Goal: Obtain resource: Download file/media

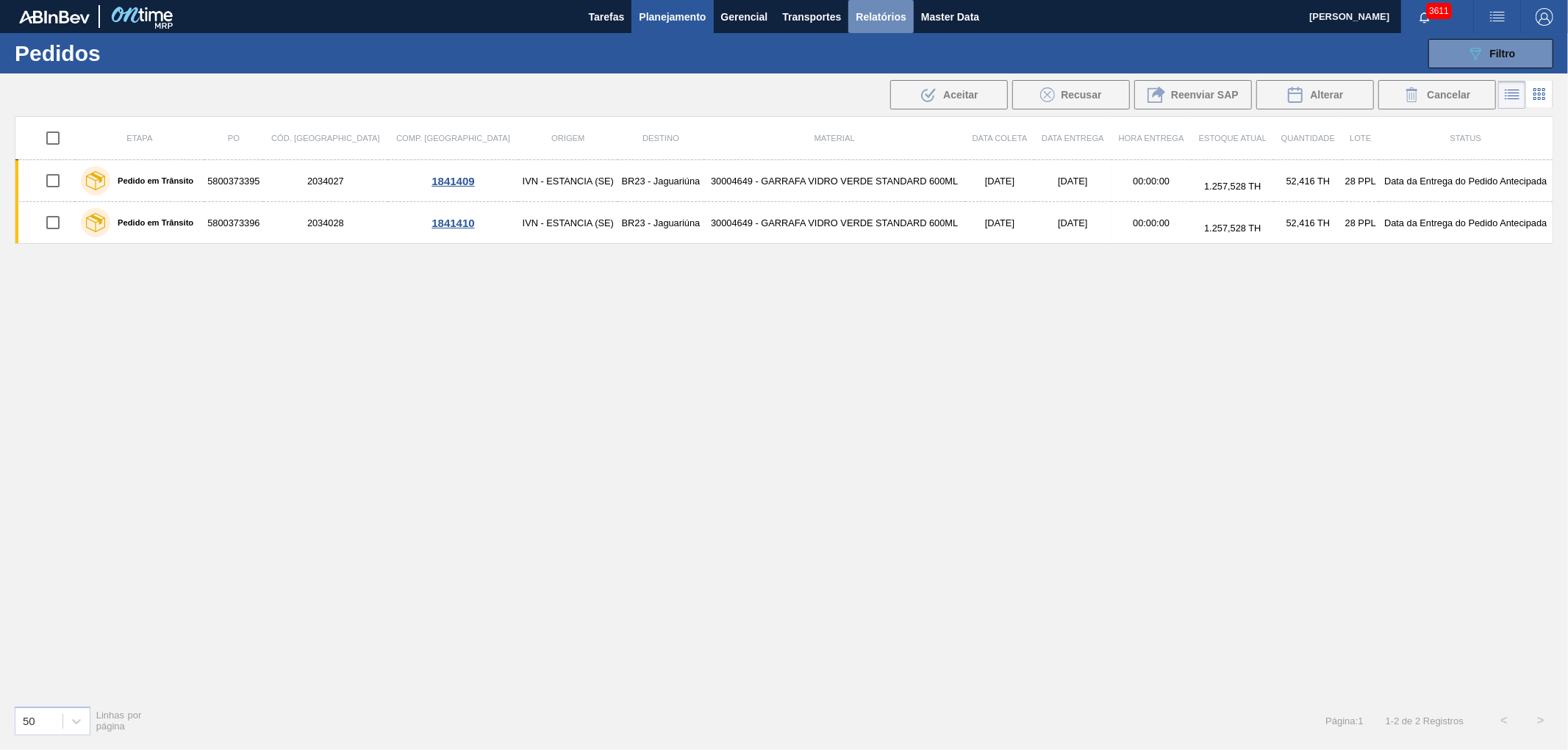
click at [909, 18] on button "Relatórios" at bounding box center [881, 16] width 65 height 33
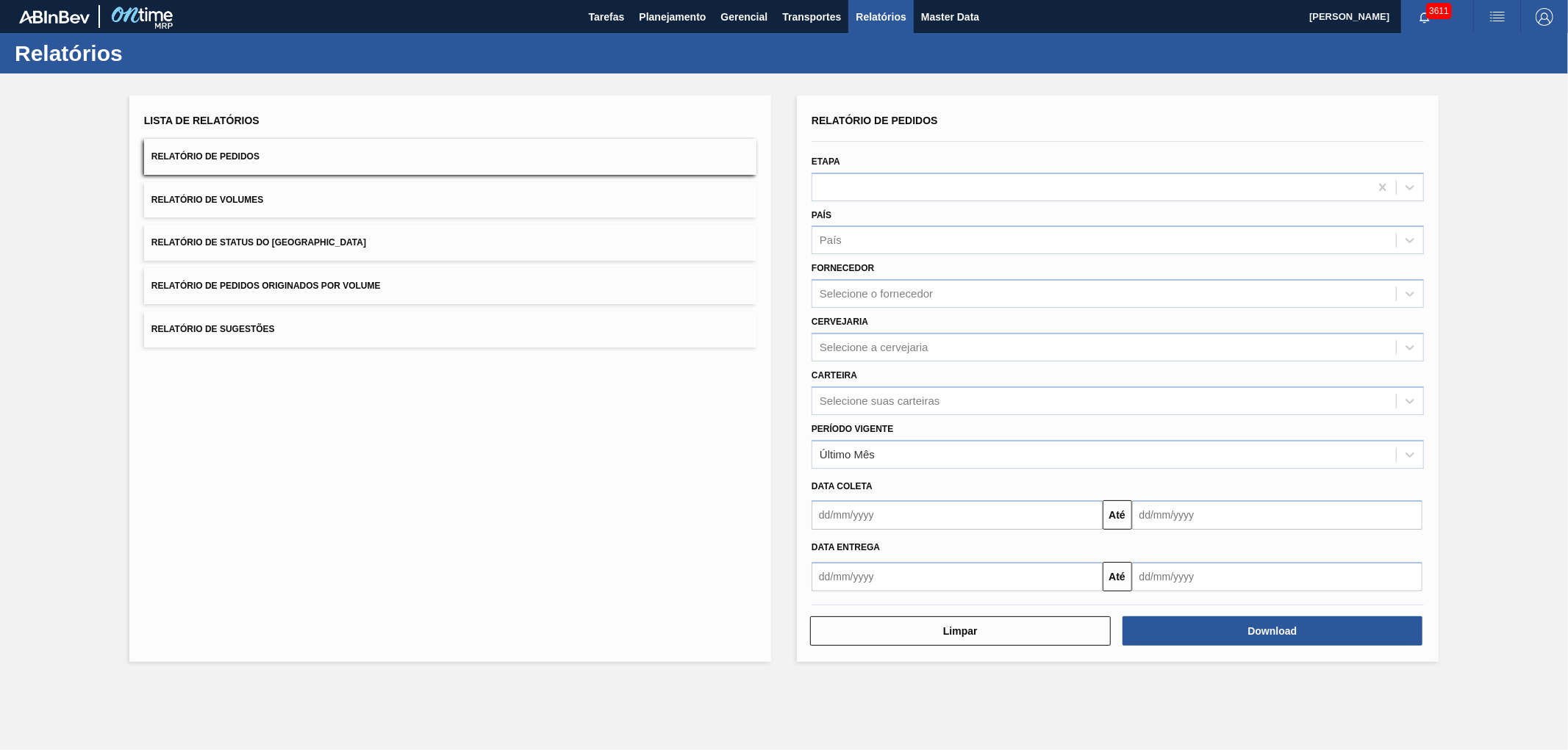
click at [324, 281] on span "Relatório de Pedidos Originados por Volume" at bounding box center [265, 286] width 229 height 10
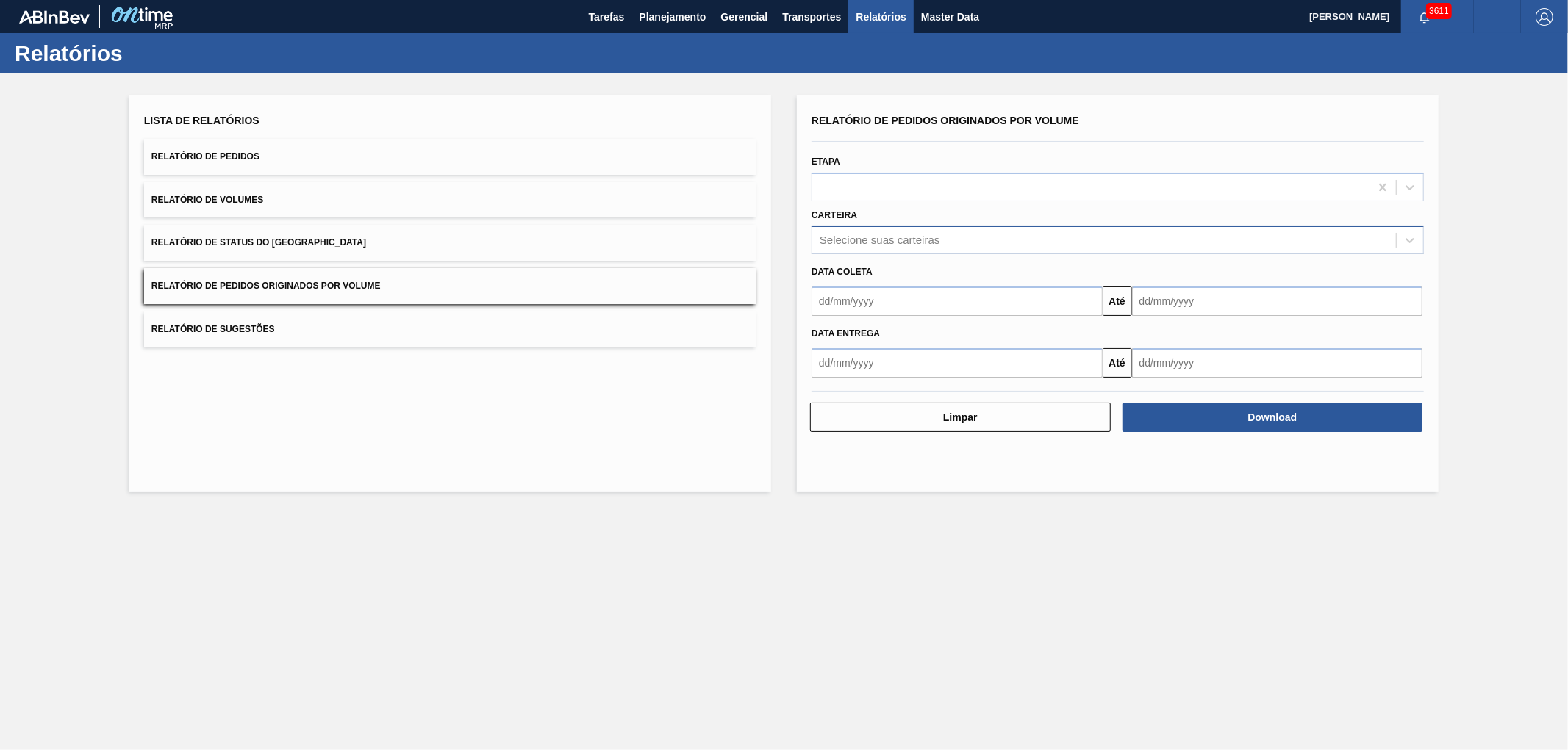
click at [859, 252] on div "Selecione suas carteiras" at bounding box center [1118, 240] width 613 height 29
type input "vidro"
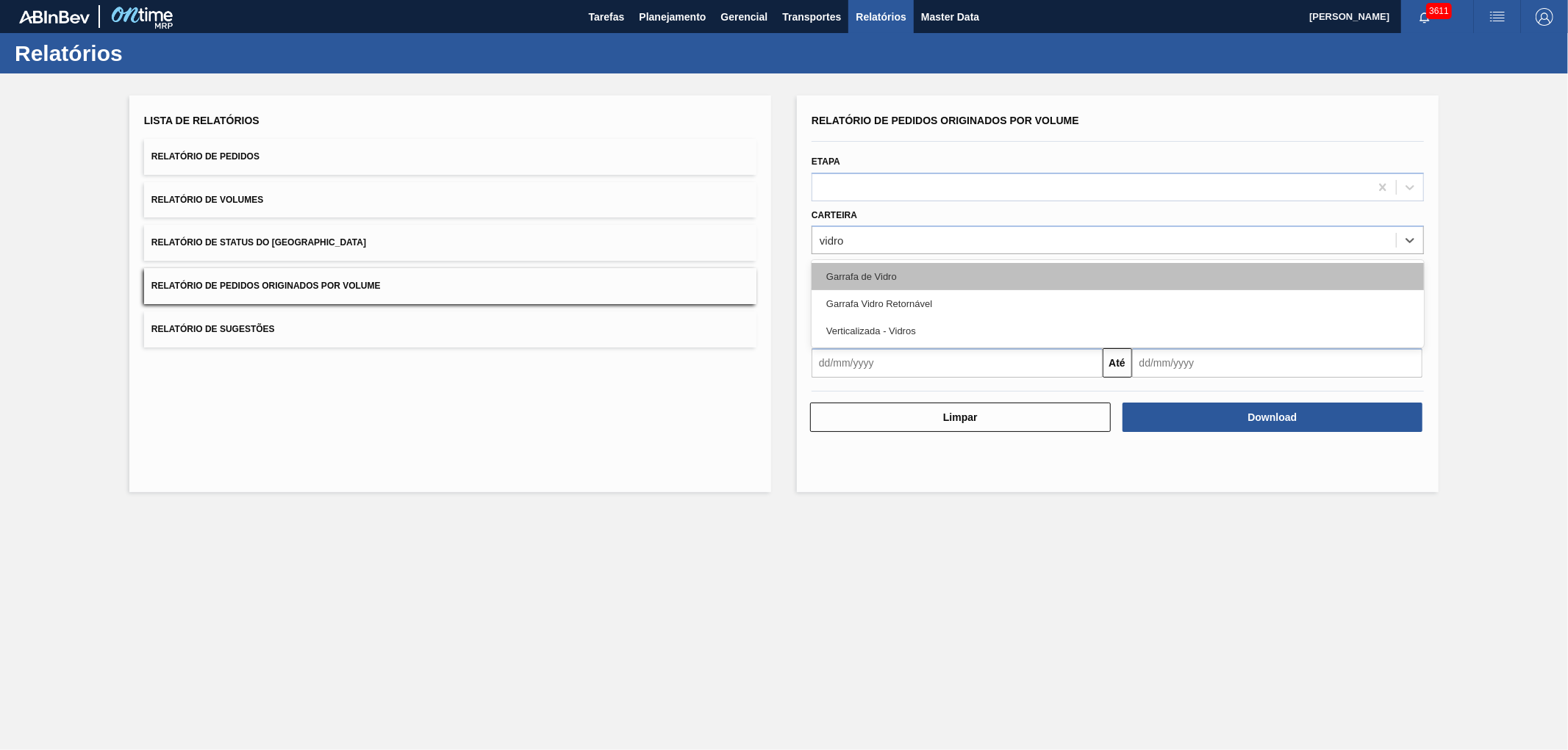
click at [880, 275] on div "Garrafa de Vidro" at bounding box center [1118, 277] width 613 height 27
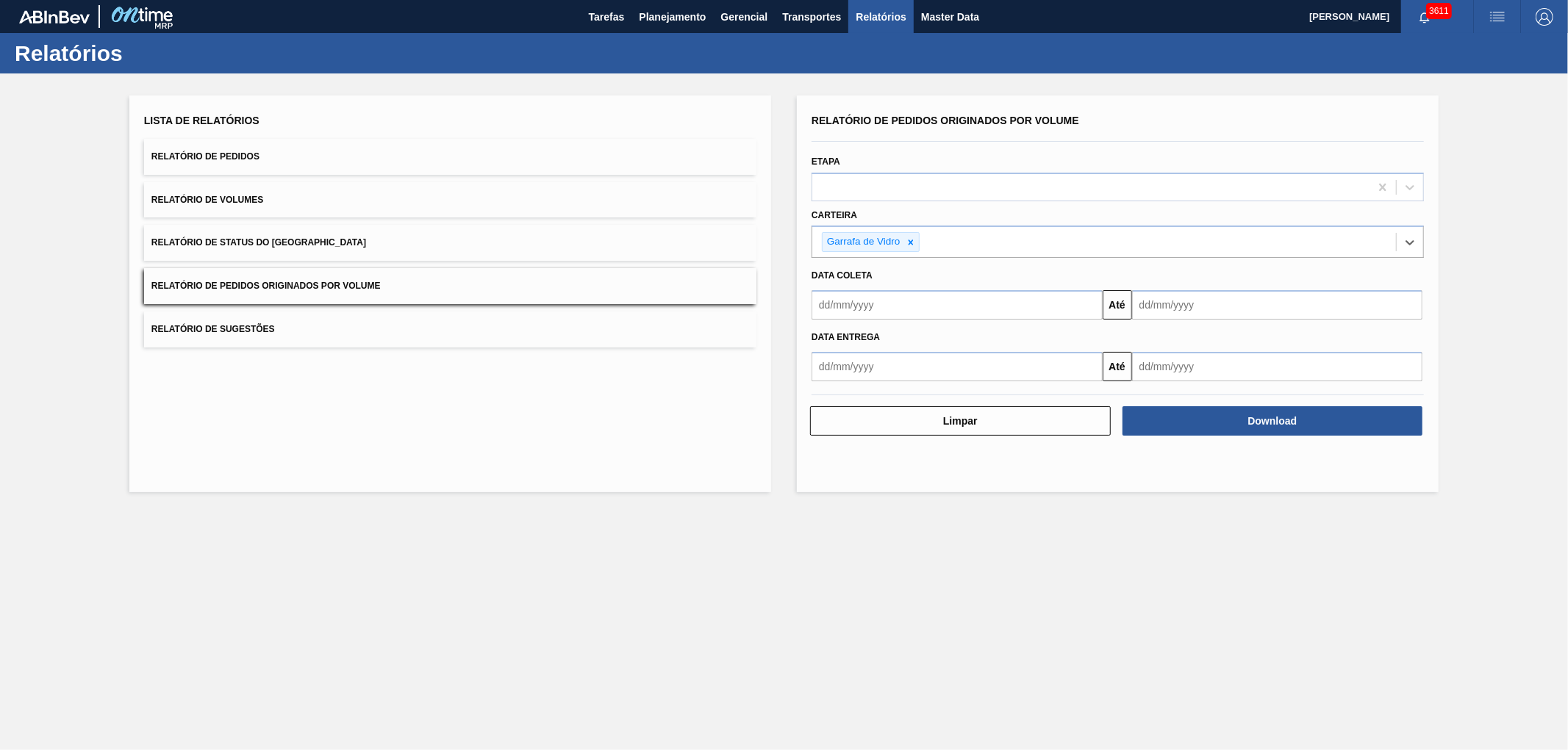
click at [888, 303] on input "text" at bounding box center [957, 305] width 291 height 29
click at [832, 348] on div "dom" at bounding box center [829, 358] width 20 height 20
click at [823, 338] on button "Previous Month" at bounding box center [825, 340] width 10 height 10
click at [857, 381] on div "1" at bounding box center [854, 388] width 20 height 20
type input "[DATE]"
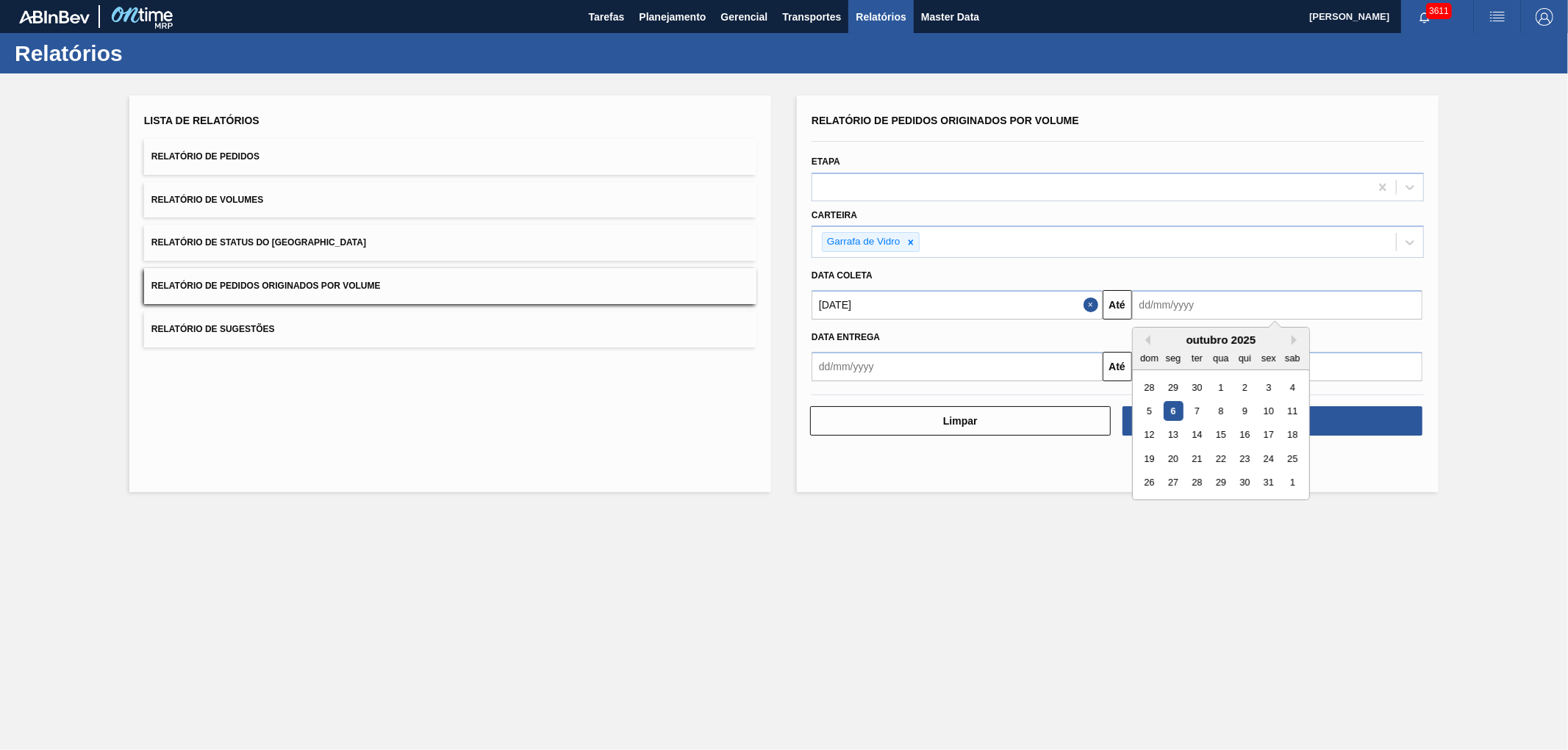
click at [1196, 304] on input "text" at bounding box center [1278, 305] width 291 height 29
click at [1194, 409] on div "7" at bounding box center [1198, 411] width 20 height 20
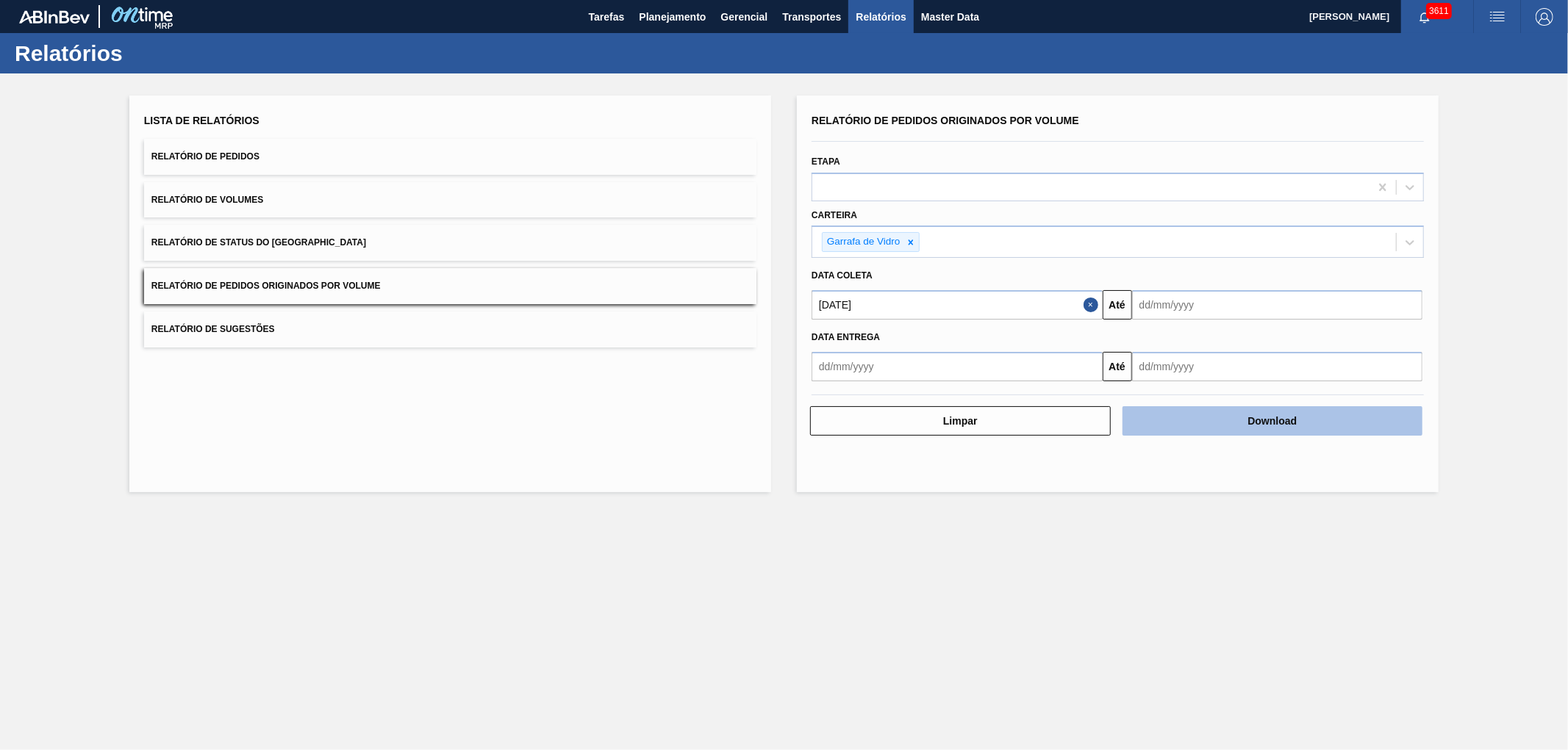
type input "[DATE]"
click at [1184, 434] on button "Download" at bounding box center [1273, 420] width 301 height 29
